Goal: Transaction & Acquisition: Purchase product/service

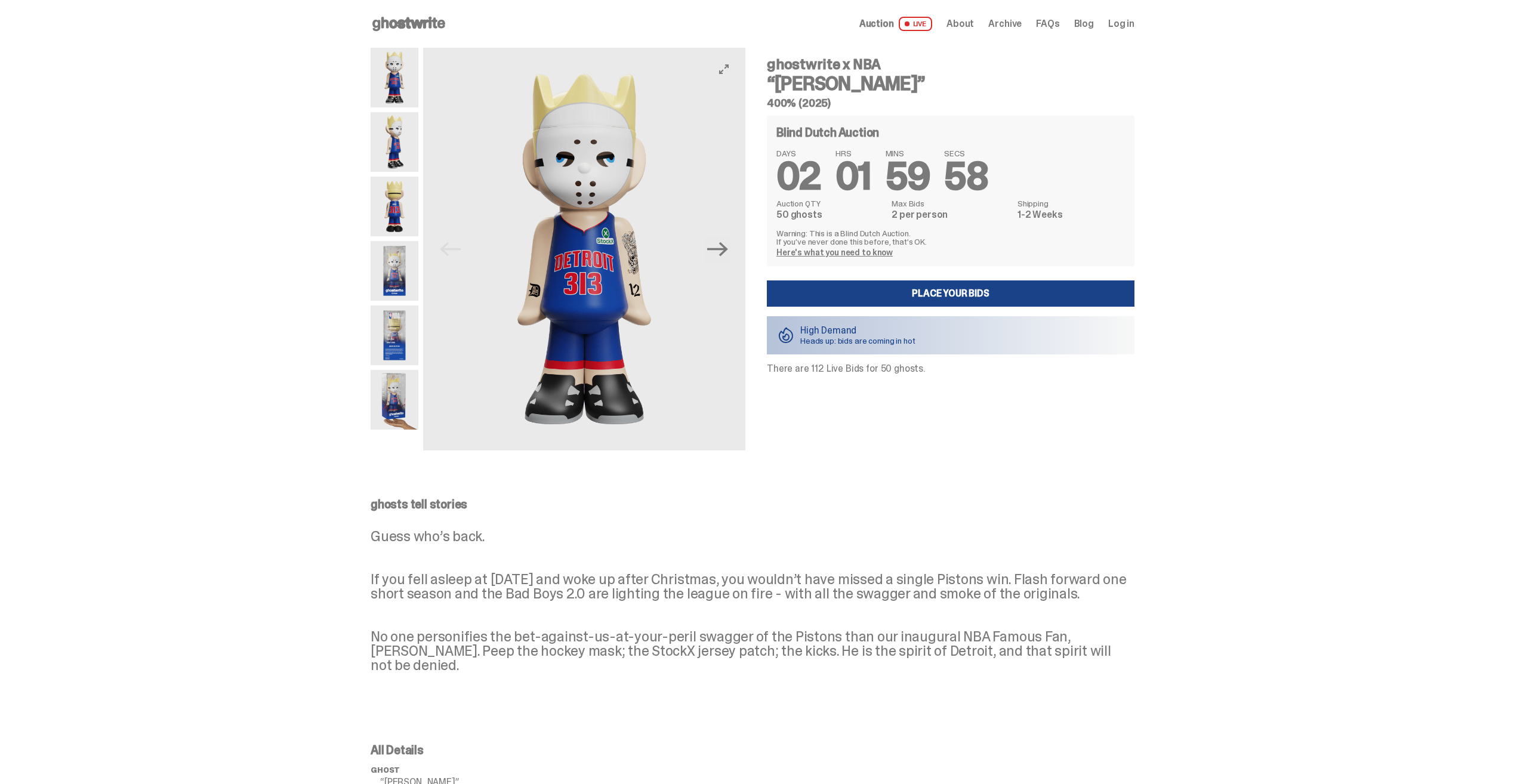
click at [379, 149] on img at bounding box center [395, 142] width 48 height 60
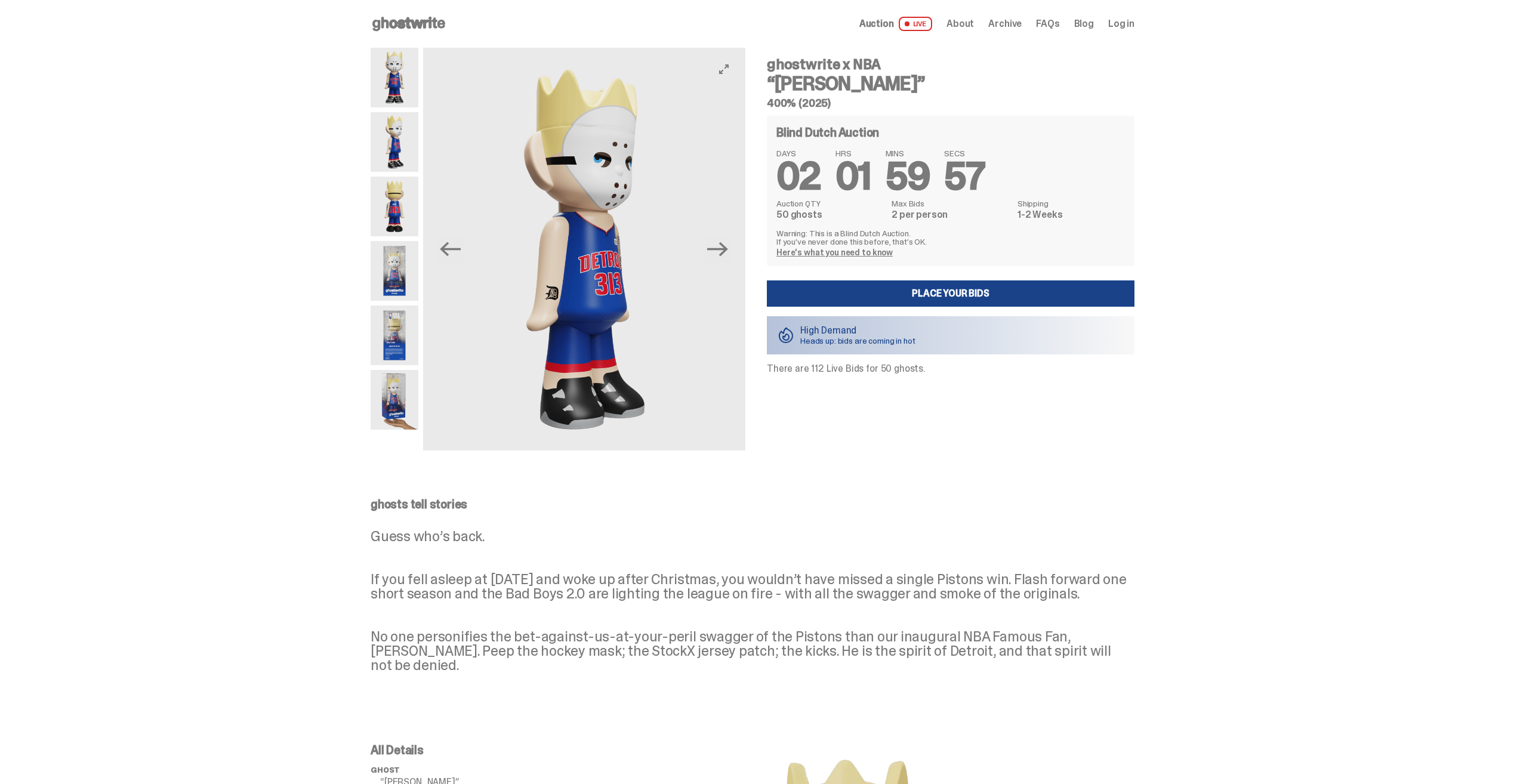
click at [394, 191] on img at bounding box center [395, 207] width 48 height 60
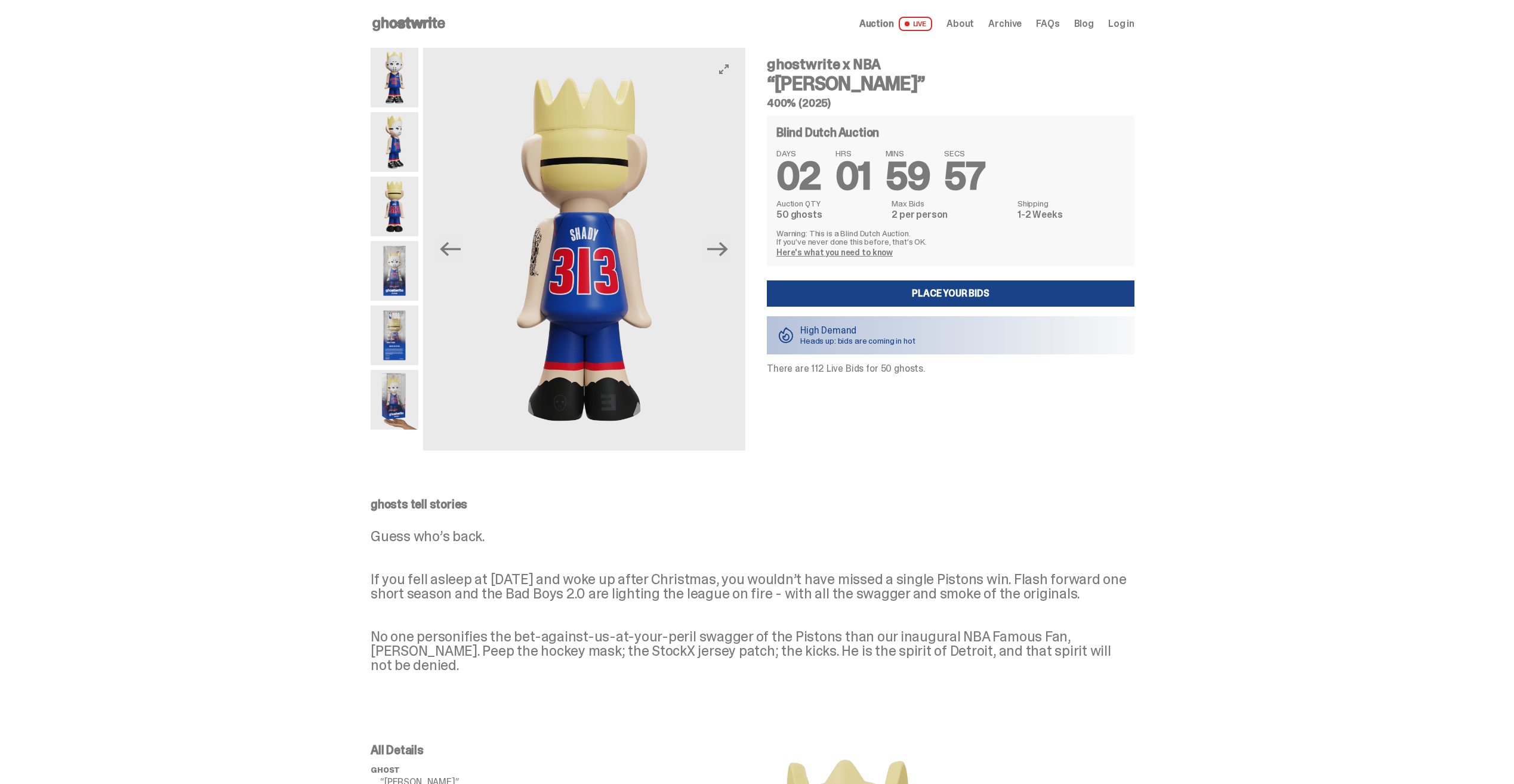
click at [404, 258] on img at bounding box center [395, 271] width 48 height 60
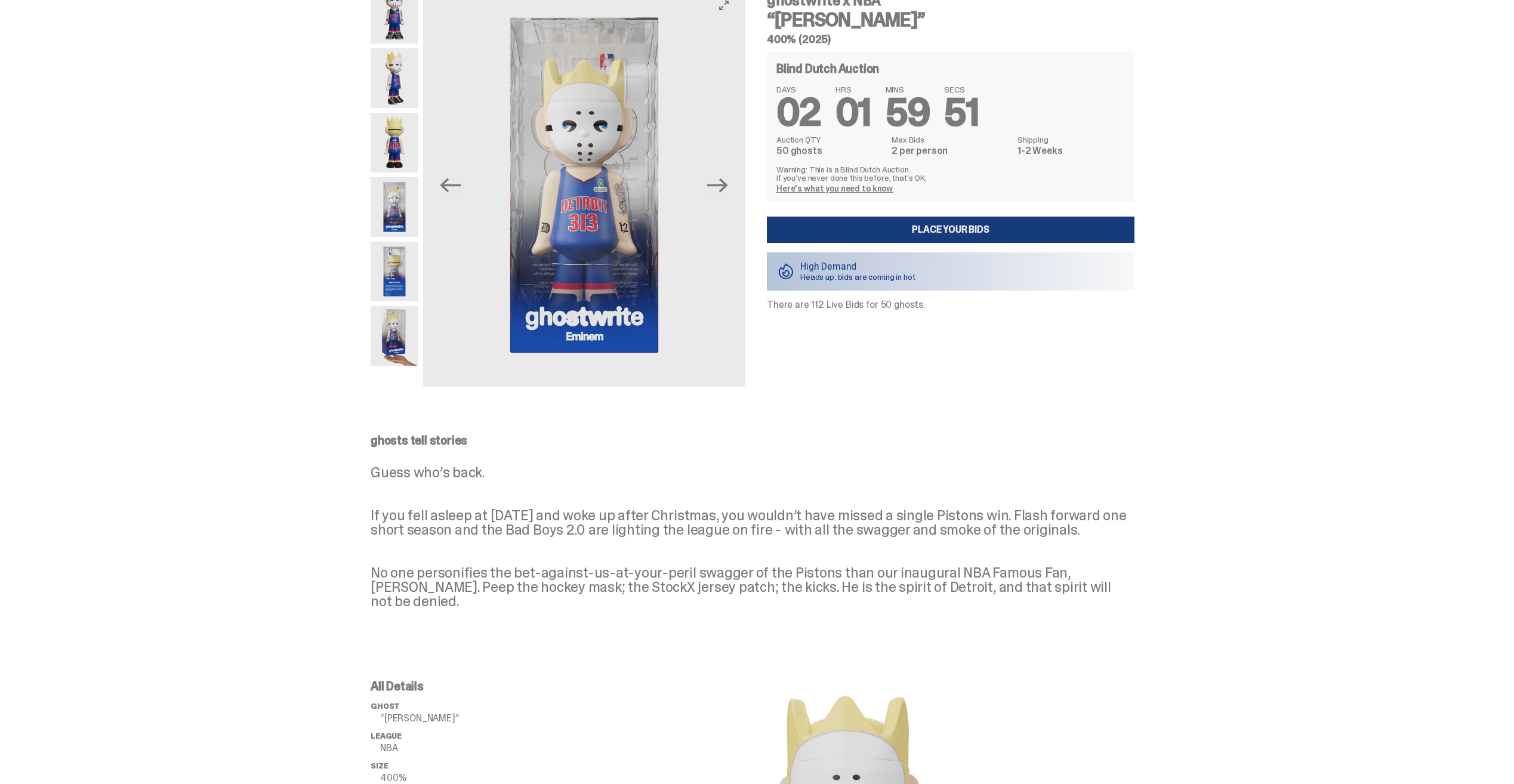
scroll to position [60, 0]
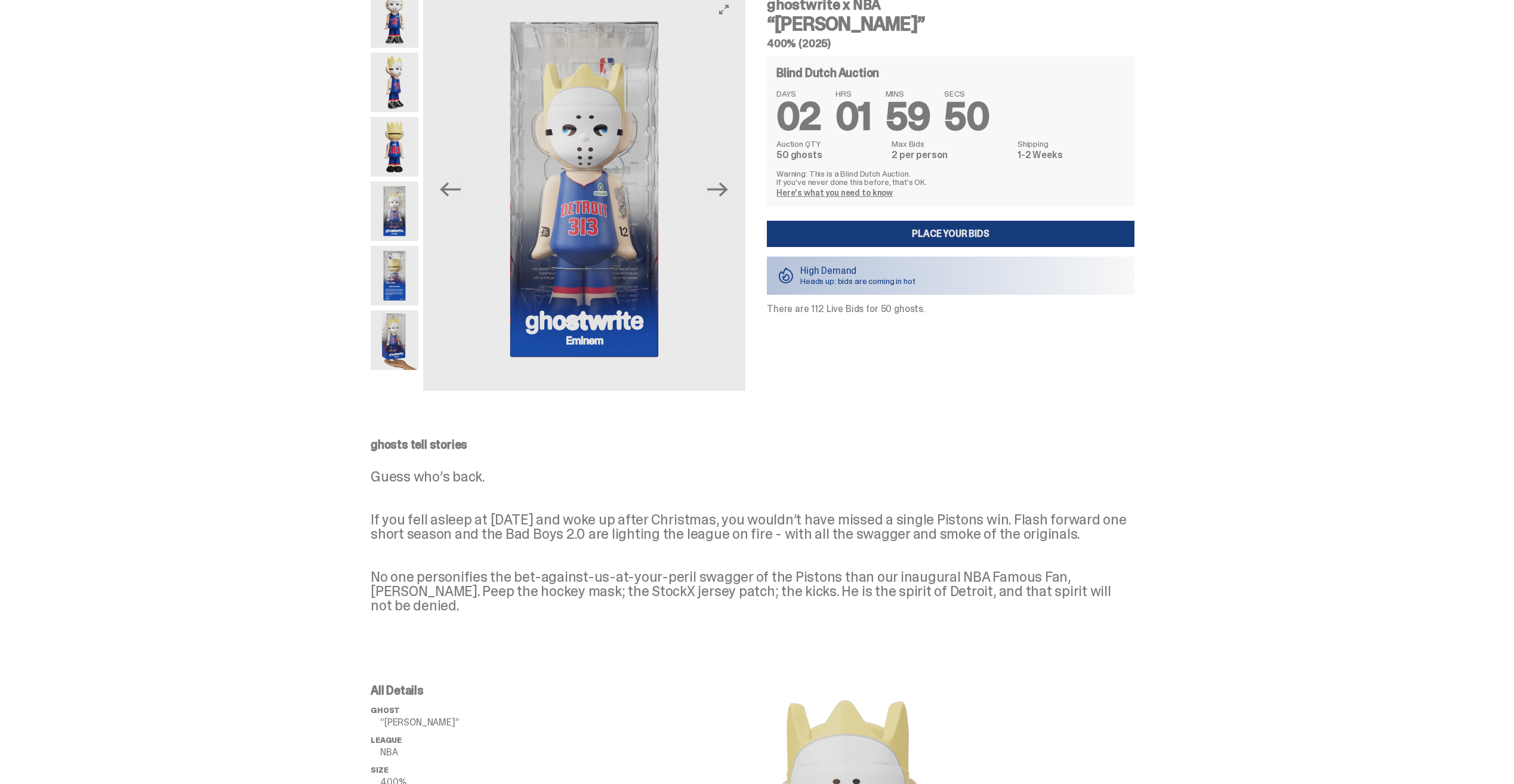
click at [901, 234] on link "Place your Bids" at bounding box center [950, 234] width 367 height 26
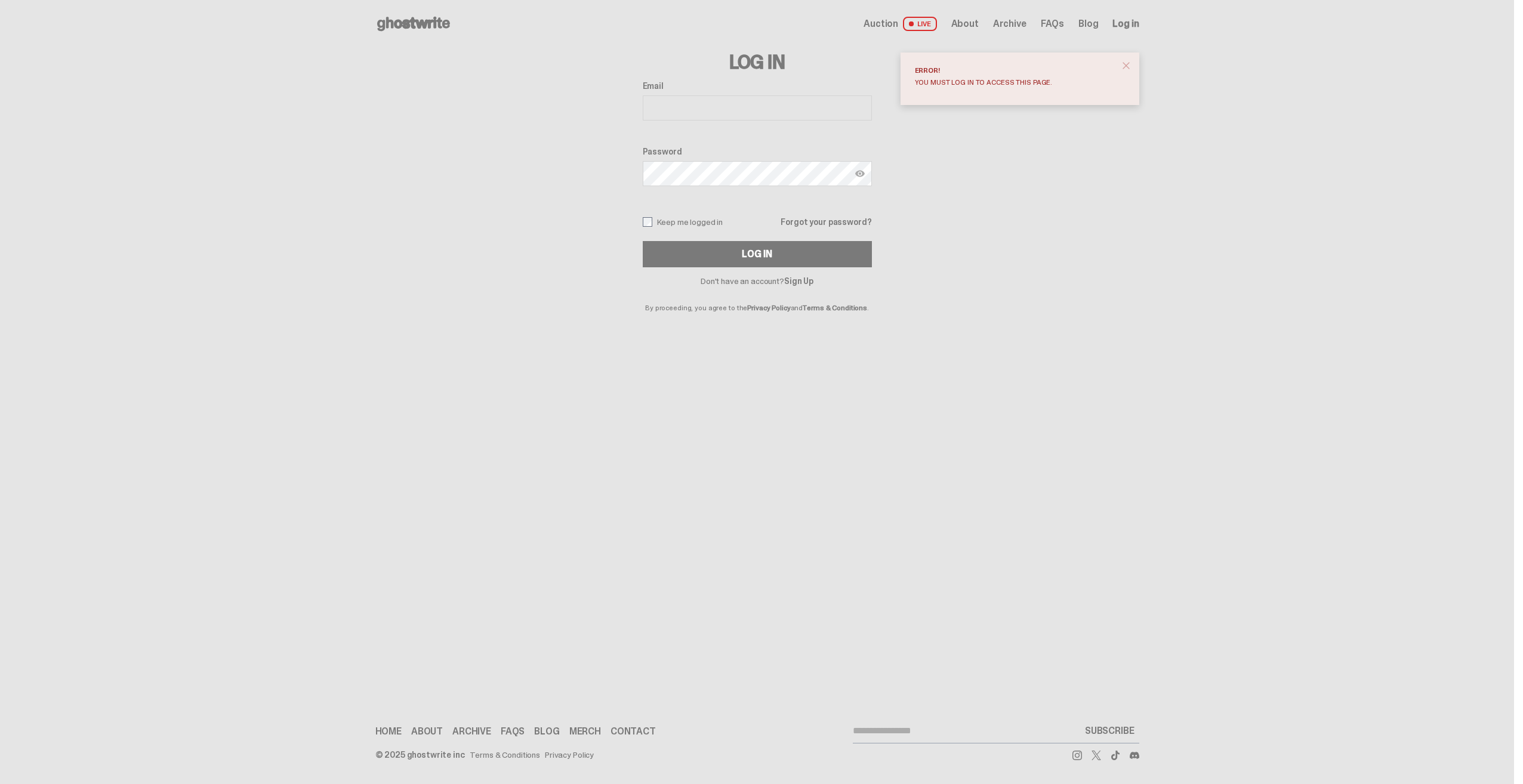
click at [415, 18] on icon at bounding box center [413, 24] width 77 height 19
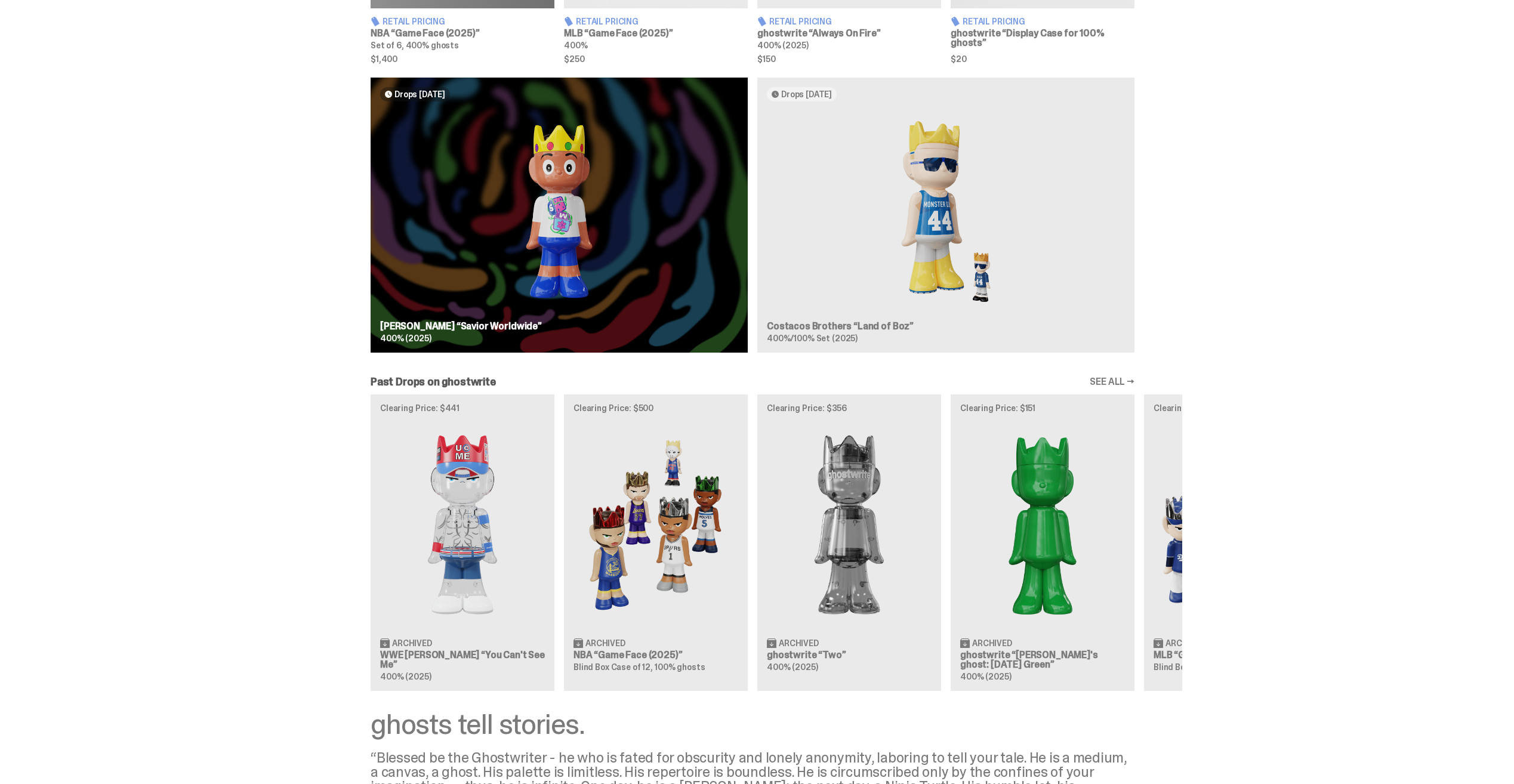
scroll to position [1014, 0]
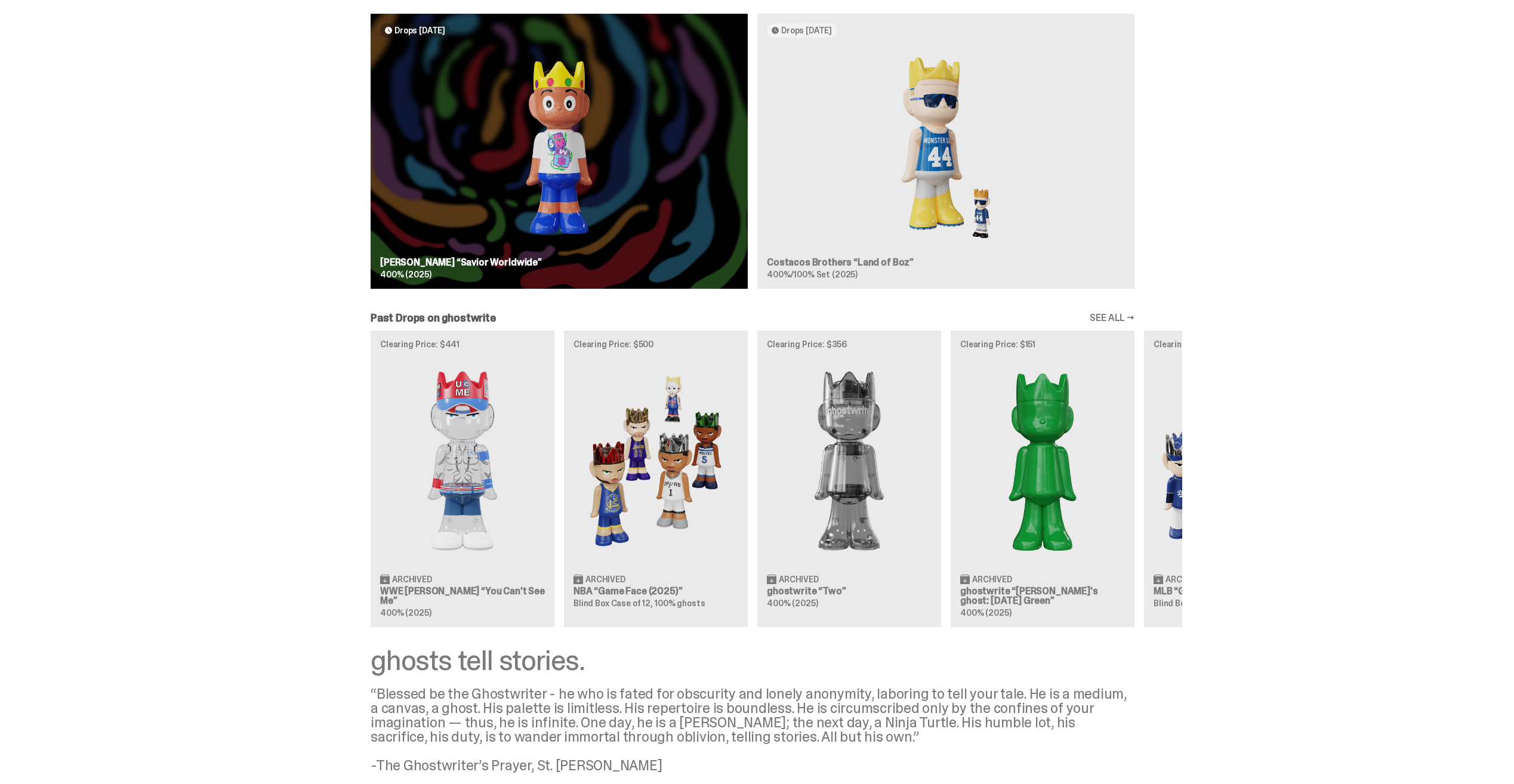
click at [488, 437] on div "Clearing Price: $441 Archived WWE John Cena “You Can't See Me” 400% (2025) Clea…" at bounding box center [752, 478] width 859 height 296
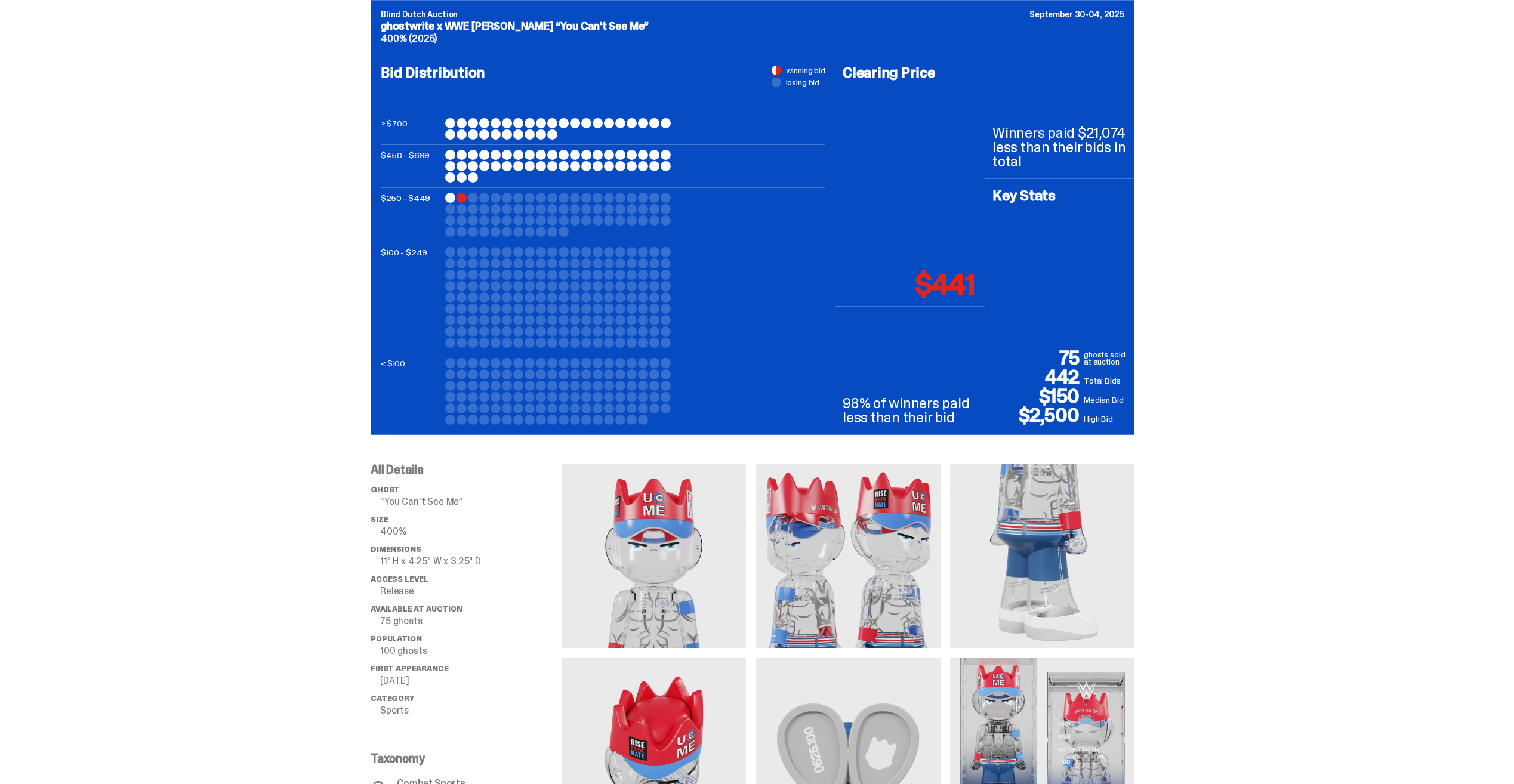
scroll to position [239, 0]
